Goal: Task Accomplishment & Management: Use online tool/utility

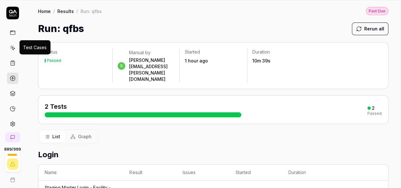
click at [10, 49] on icon at bounding box center [13, 48] width 6 height 6
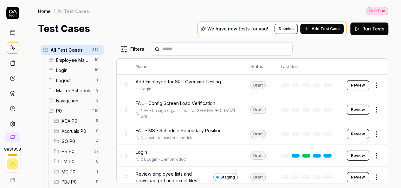
click at [72, 149] on span "HR P0" at bounding box center [76, 151] width 29 height 7
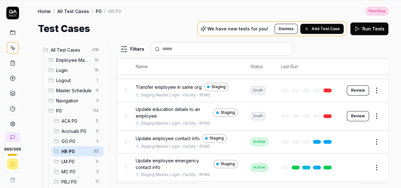
scroll to position [435, 0]
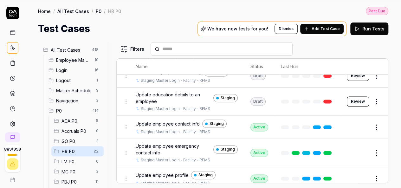
click at [170, 121] on span "Update employee contact info" at bounding box center [168, 124] width 64 height 7
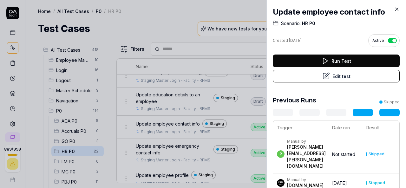
click at [340, 60] on button "Run Test" at bounding box center [336, 61] width 127 height 13
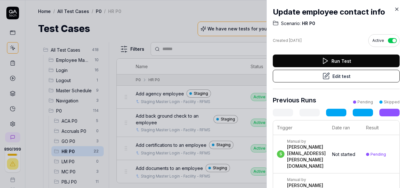
click at [397, 8] on icon at bounding box center [397, 9] width 6 height 6
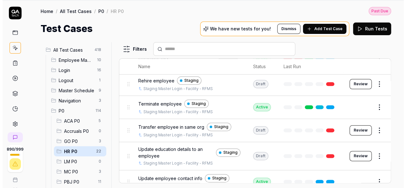
scroll to position [435, 0]
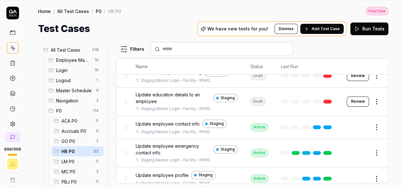
click at [173, 91] on span "Update education details to an employee" at bounding box center [173, 97] width 75 height 13
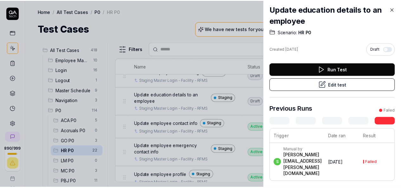
scroll to position [3, 0]
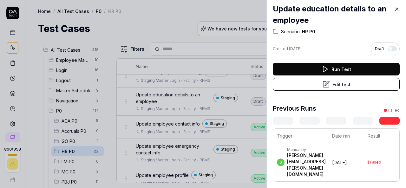
click at [357, 72] on button "Run Test" at bounding box center [336, 69] width 127 height 13
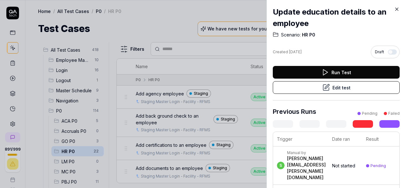
click at [396, 9] on icon at bounding box center [397, 9] width 6 height 6
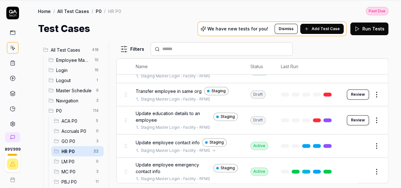
scroll to position [404, 0]
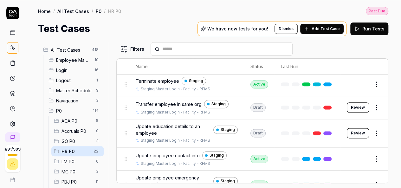
click at [176, 101] on span "Transfer employee in same org" at bounding box center [169, 104] width 66 height 7
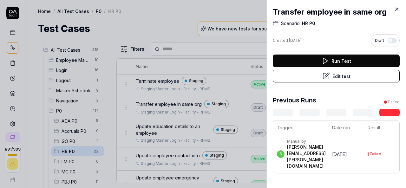
click at [337, 62] on button "Run Test" at bounding box center [336, 61] width 127 height 13
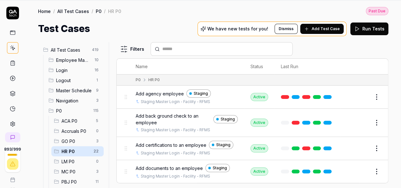
click at [67, 150] on span "HR P0" at bounding box center [76, 151] width 28 height 7
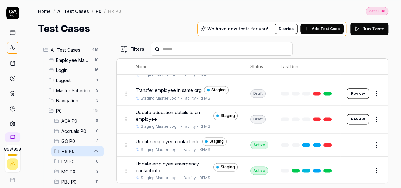
scroll to position [404, 0]
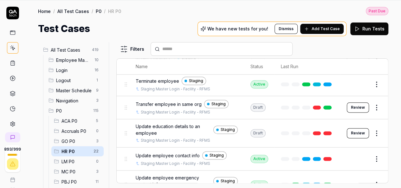
click at [164, 152] on span "Update employee contact info" at bounding box center [168, 155] width 64 height 7
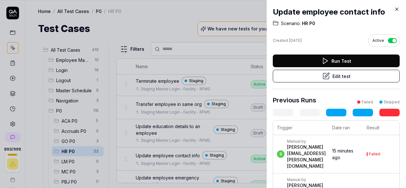
click at [324, 79] on icon at bounding box center [326, 76] width 8 height 8
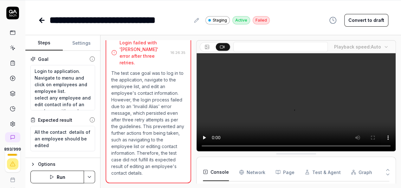
scroll to position [106, 0]
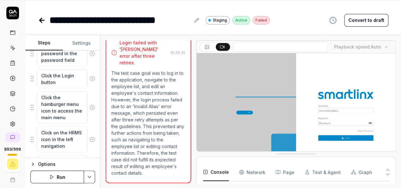
scroll to position [190, 0]
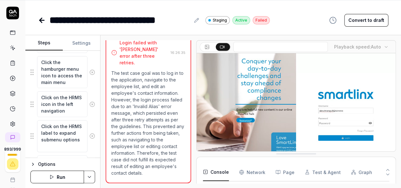
click at [83, 42] on button "Settings" at bounding box center [81, 43] width 37 height 15
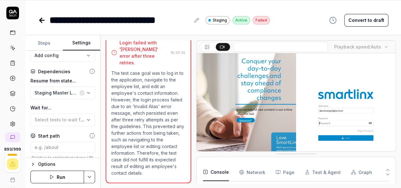
scroll to position [63, 0]
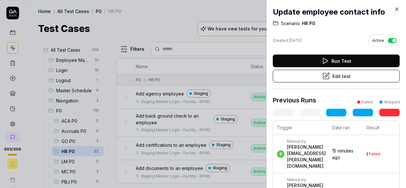
click at [337, 61] on button "Run Test" at bounding box center [336, 61] width 127 height 13
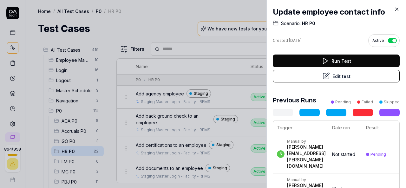
click at [395, 8] on icon at bounding box center [397, 9] width 6 height 6
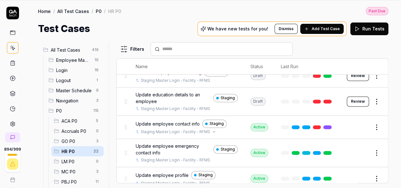
scroll to position [404, 0]
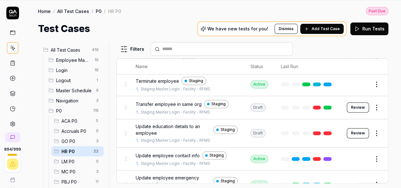
click at [169, 123] on span "Update education details to an employee" at bounding box center [173, 129] width 75 height 13
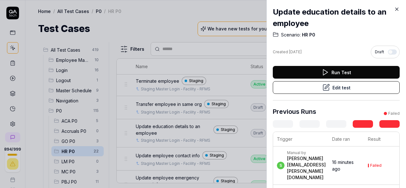
click at [332, 72] on button "Run Test" at bounding box center [336, 72] width 127 height 13
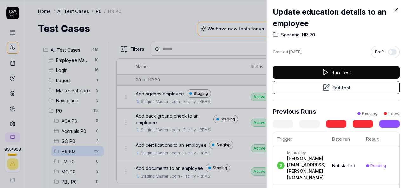
click at [397, 9] on icon at bounding box center [397, 9] width 6 height 6
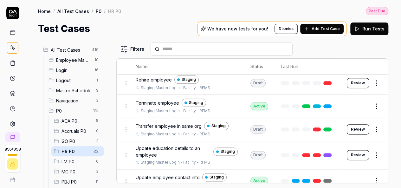
scroll to position [372, 0]
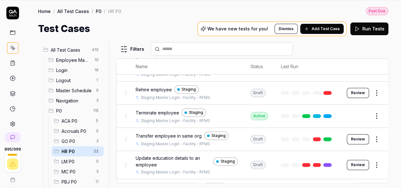
click at [155, 109] on span "Terminate employee" at bounding box center [157, 112] width 43 height 7
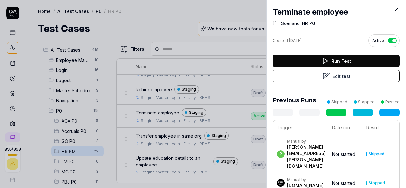
click at [309, 58] on button "Run Test" at bounding box center [336, 61] width 127 height 13
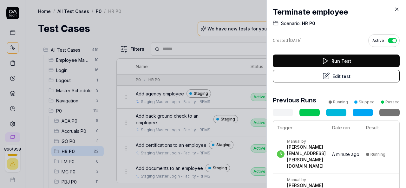
click at [397, 8] on icon at bounding box center [397, 9] width 6 height 6
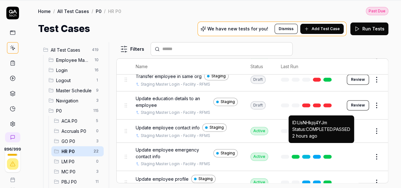
scroll to position [435, 0]
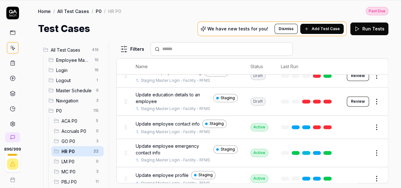
click at [166, 121] on span "Update employee contact info" at bounding box center [168, 124] width 64 height 7
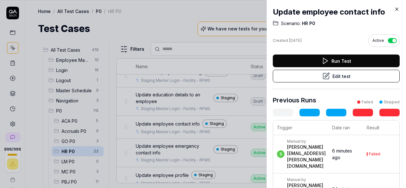
click at [335, 73] on button "Edit test" at bounding box center [336, 76] width 127 height 13
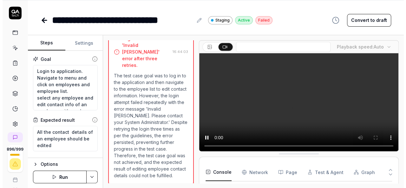
scroll to position [106, 0]
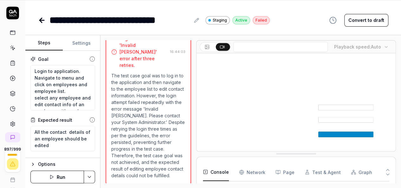
type textarea "*"
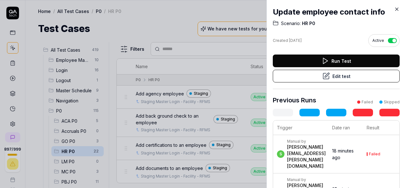
click at [399, 9] on icon at bounding box center [397, 9] width 6 height 6
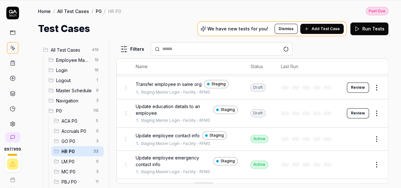
scroll to position [435, 0]
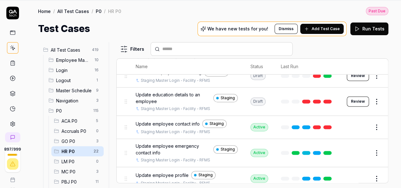
click at [169, 91] on span "Update education details to an employee" at bounding box center [173, 97] width 75 height 13
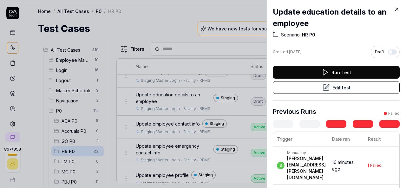
click at [338, 87] on button "Edit test" at bounding box center [336, 87] width 127 height 13
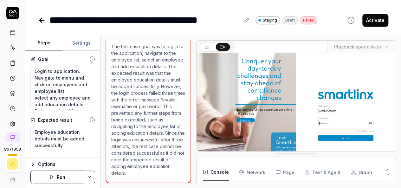
scroll to position [34, 0]
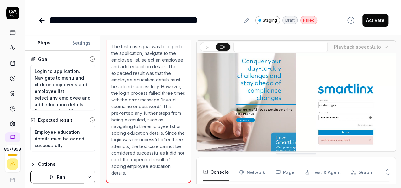
type textarea "*"
